Goal: Information Seeking & Learning: Learn about a topic

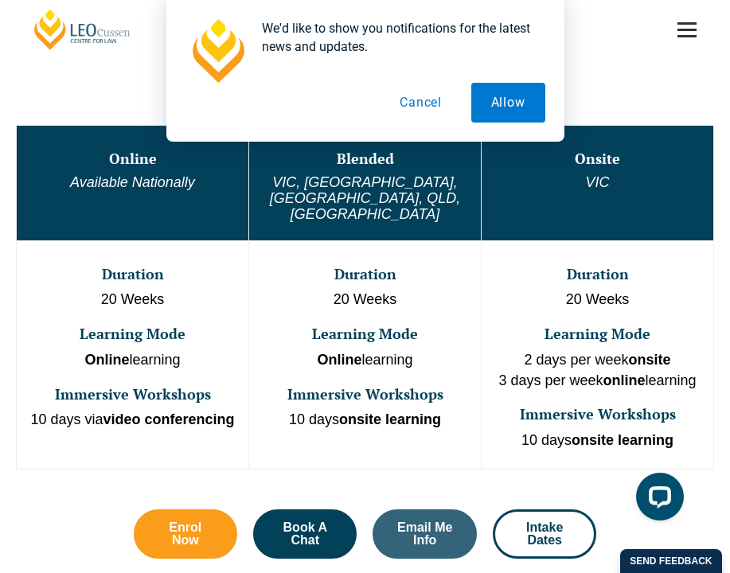
scroll to position [655, 0]
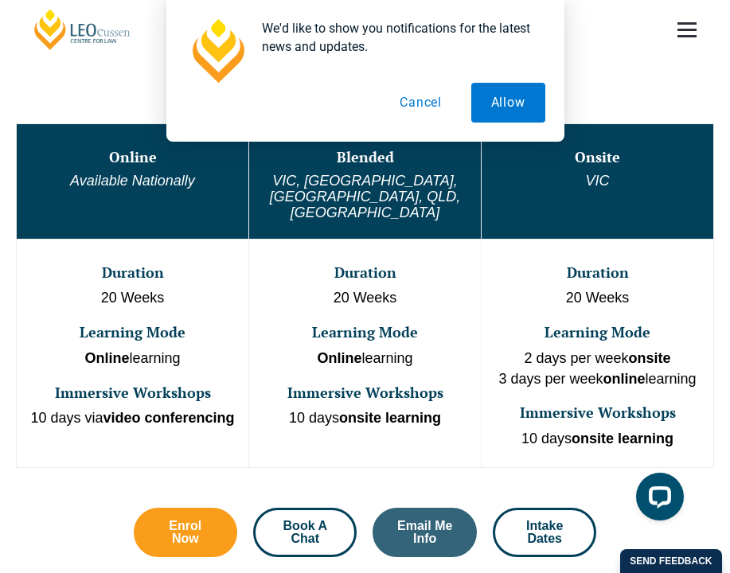
click at [315, 520] on span "Book A Chat" at bounding box center [305, 532] width 60 height 25
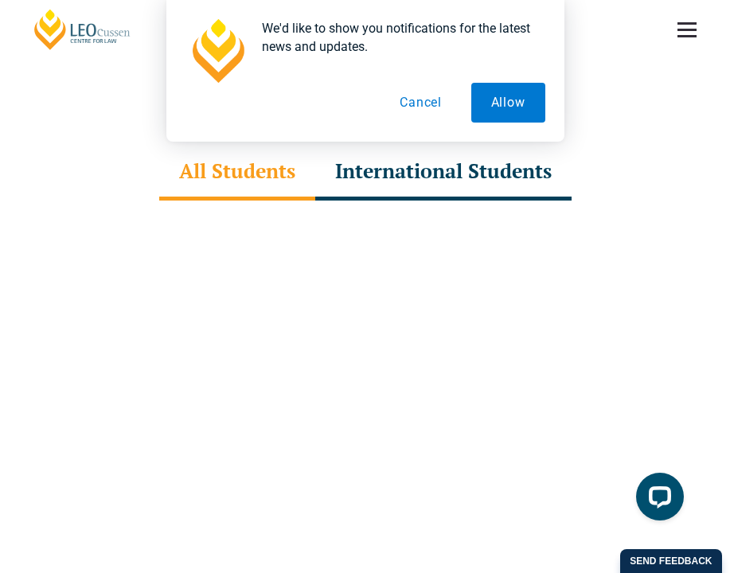
scroll to position [4484, 0]
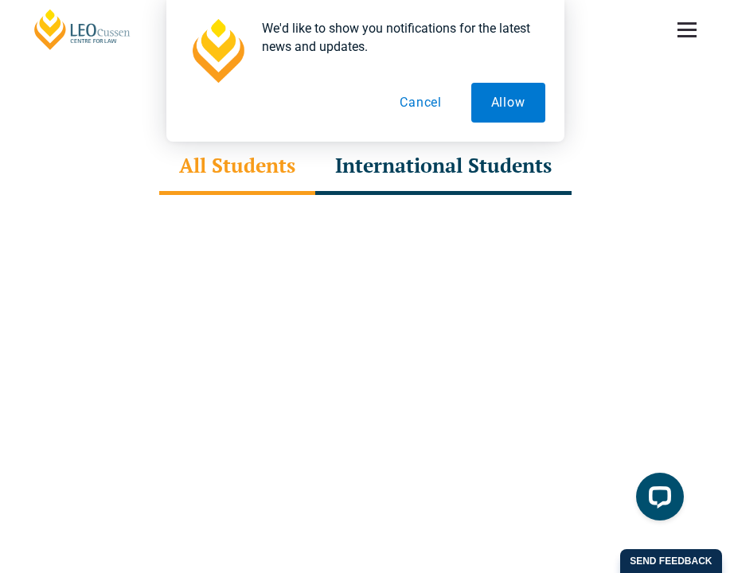
click at [425, 108] on button "Cancel" at bounding box center [421, 103] width 82 height 40
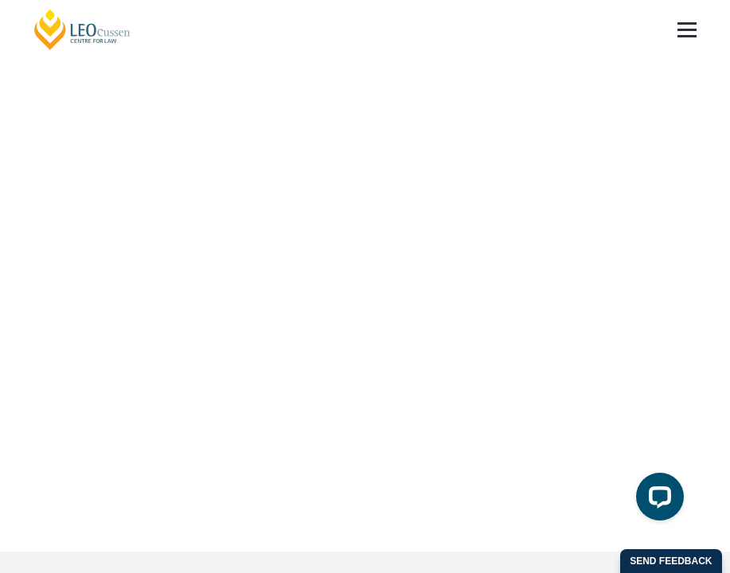
scroll to position [4767, 0]
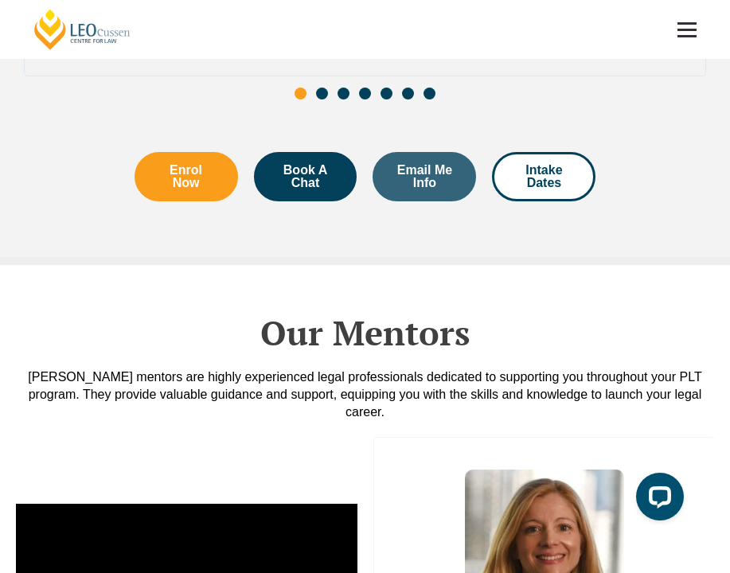
scroll to position [3318, 0]
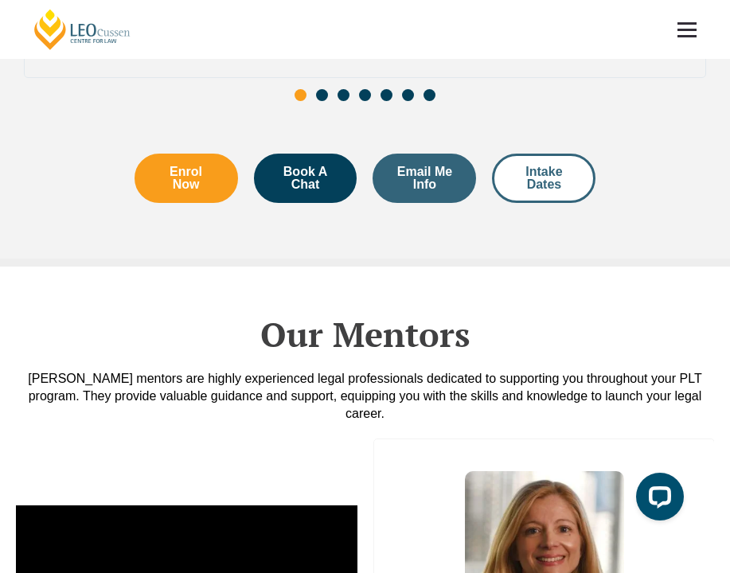
click at [543, 178] on span "Intake Dates" at bounding box center [543, 178] width 60 height 25
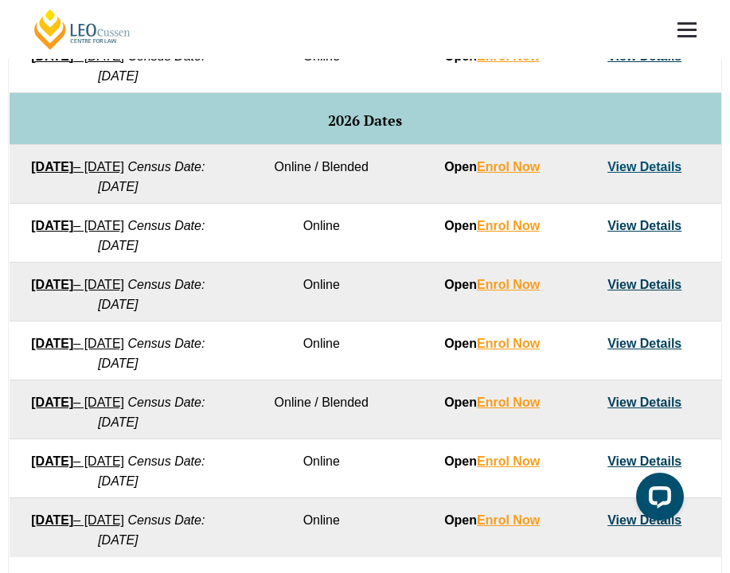
scroll to position [921, 0]
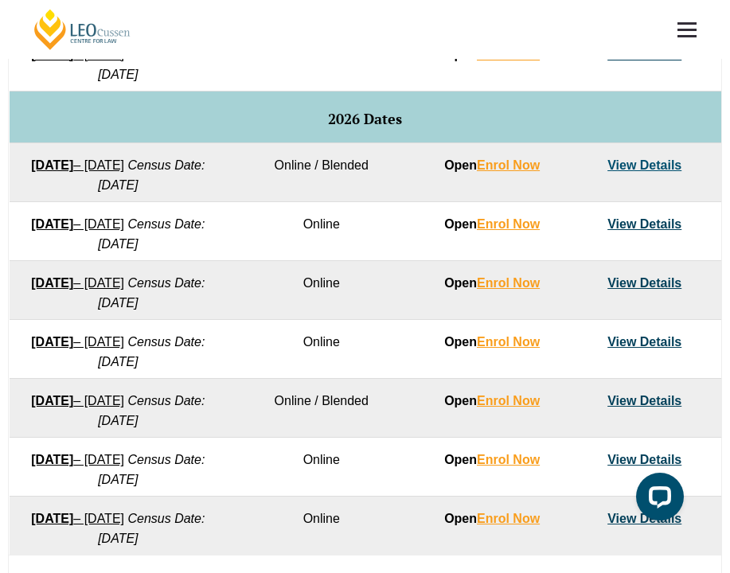
click at [644, 231] on link "View Details" at bounding box center [644, 224] width 74 height 14
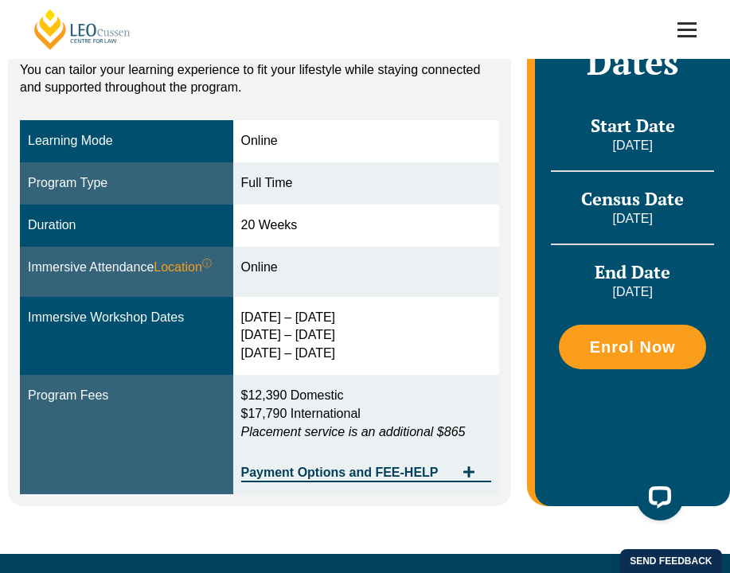
scroll to position [392, 0]
